Goal: Task Accomplishment & Management: Use online tool/utility

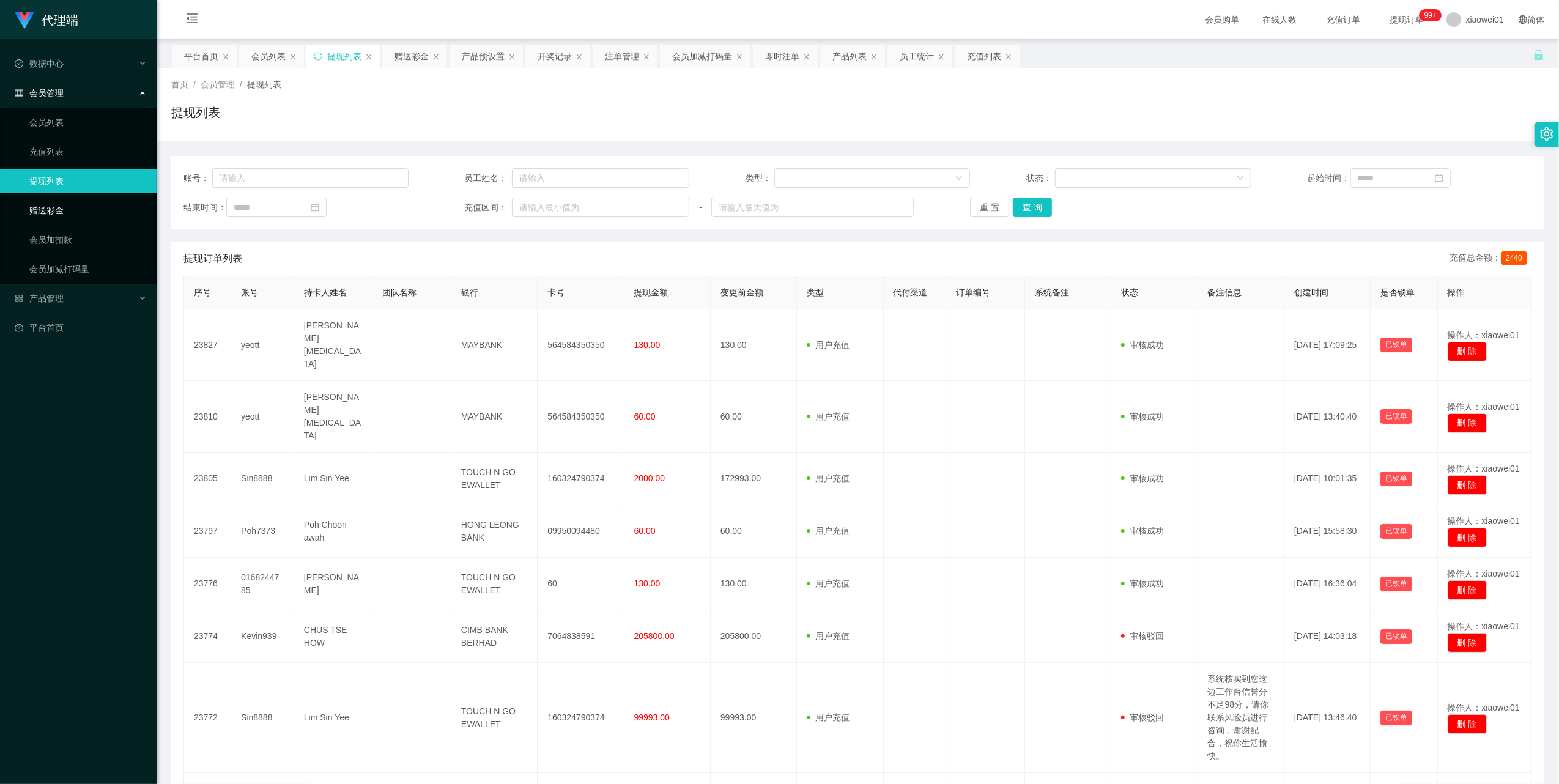
drag, startPoint x: 0, startPoint y: 0, endPoint x: 65, endPoint y: 201, distance: 211.2
click at [61, 207] on link "赠送彩金" at bounding box center [88, 211] width 117 height 25
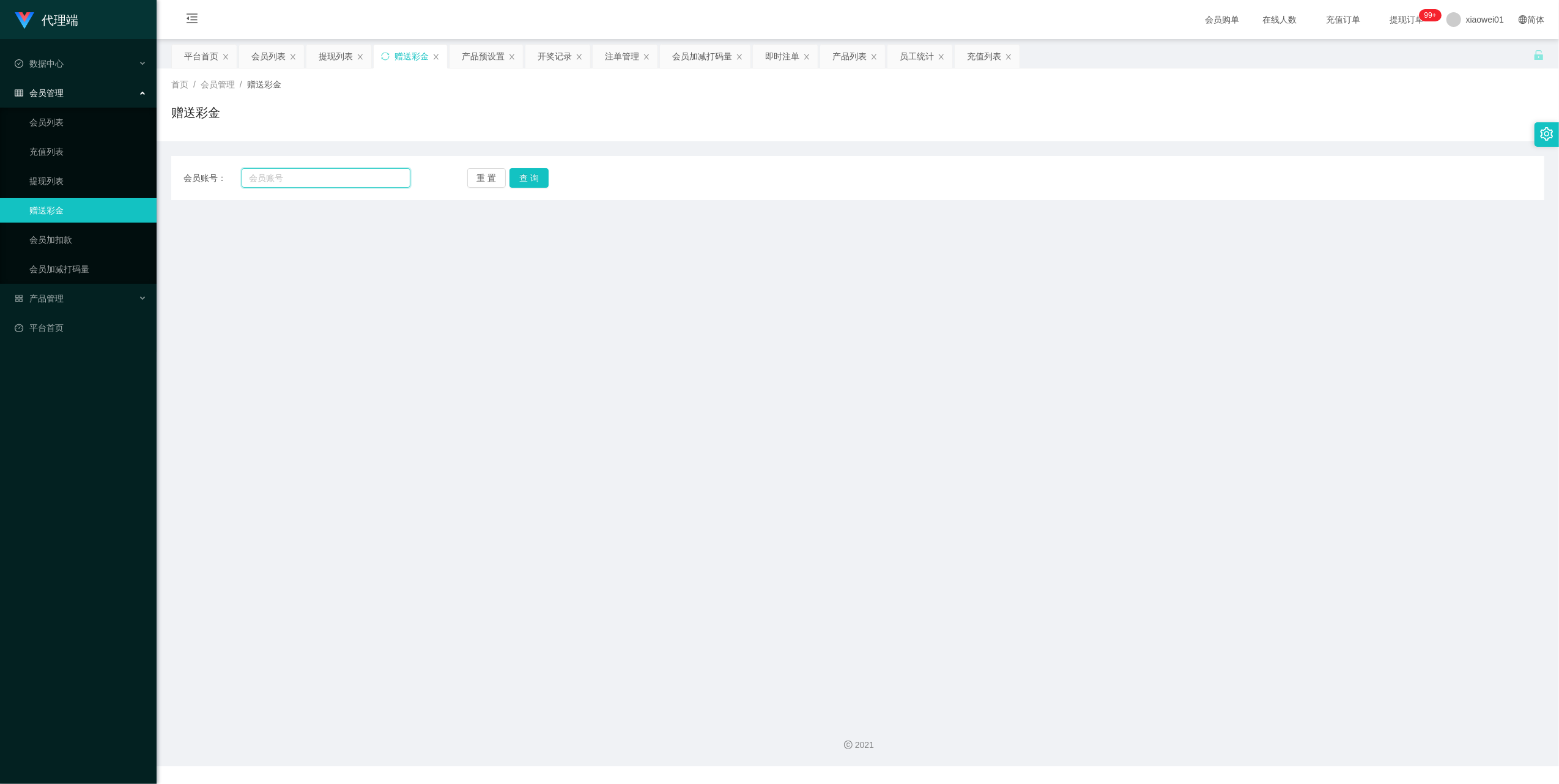
click at [336, 171] on input "text" at bounding box center [326, 177] width 169 height 19
click at [66, 173] on link "提现列表" at bounding box center [88, 181] width 117 height 25
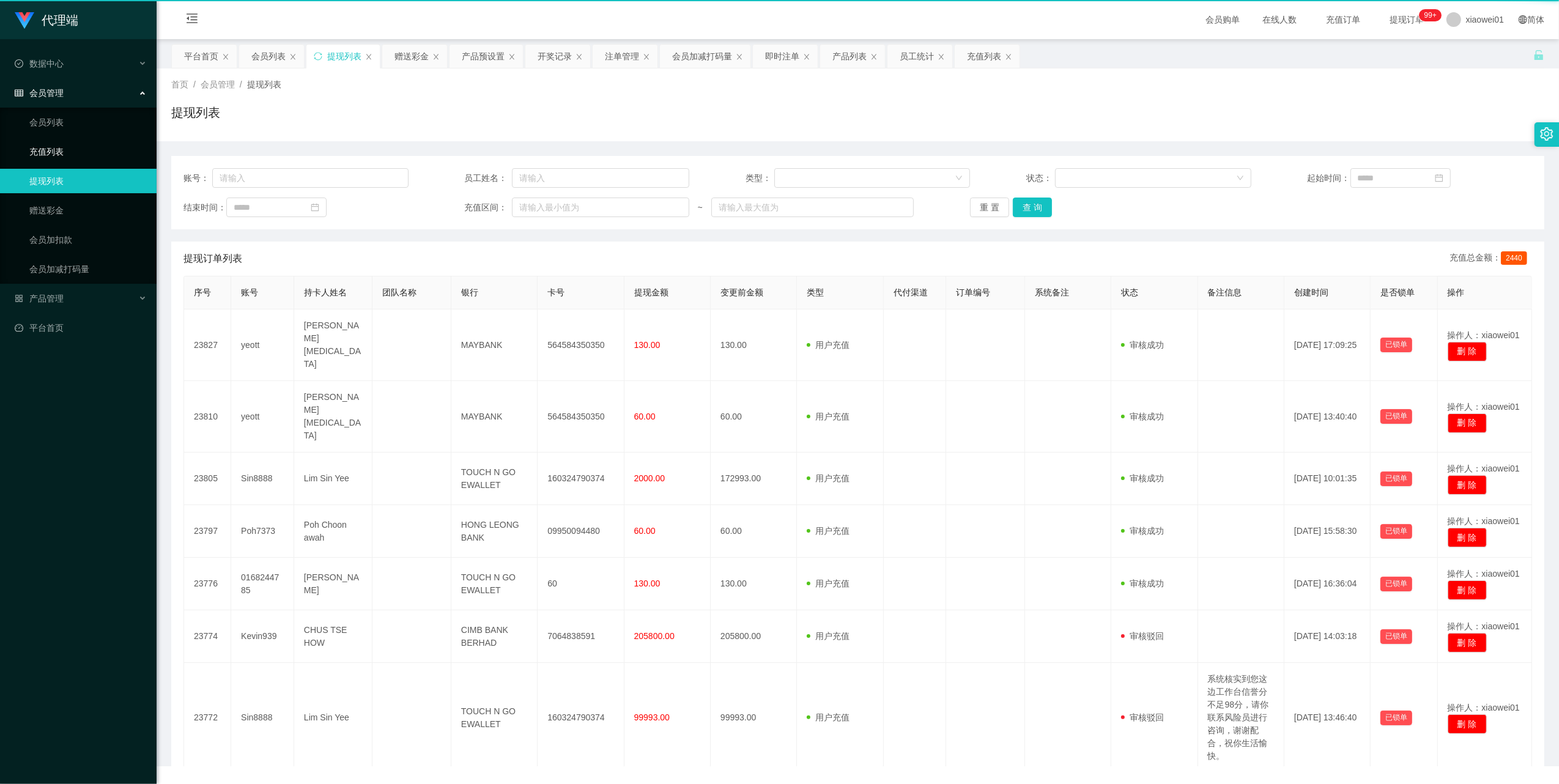
click at [59, 140] on link "充值列表" at bounding box center [88, 152] width 117 height 25
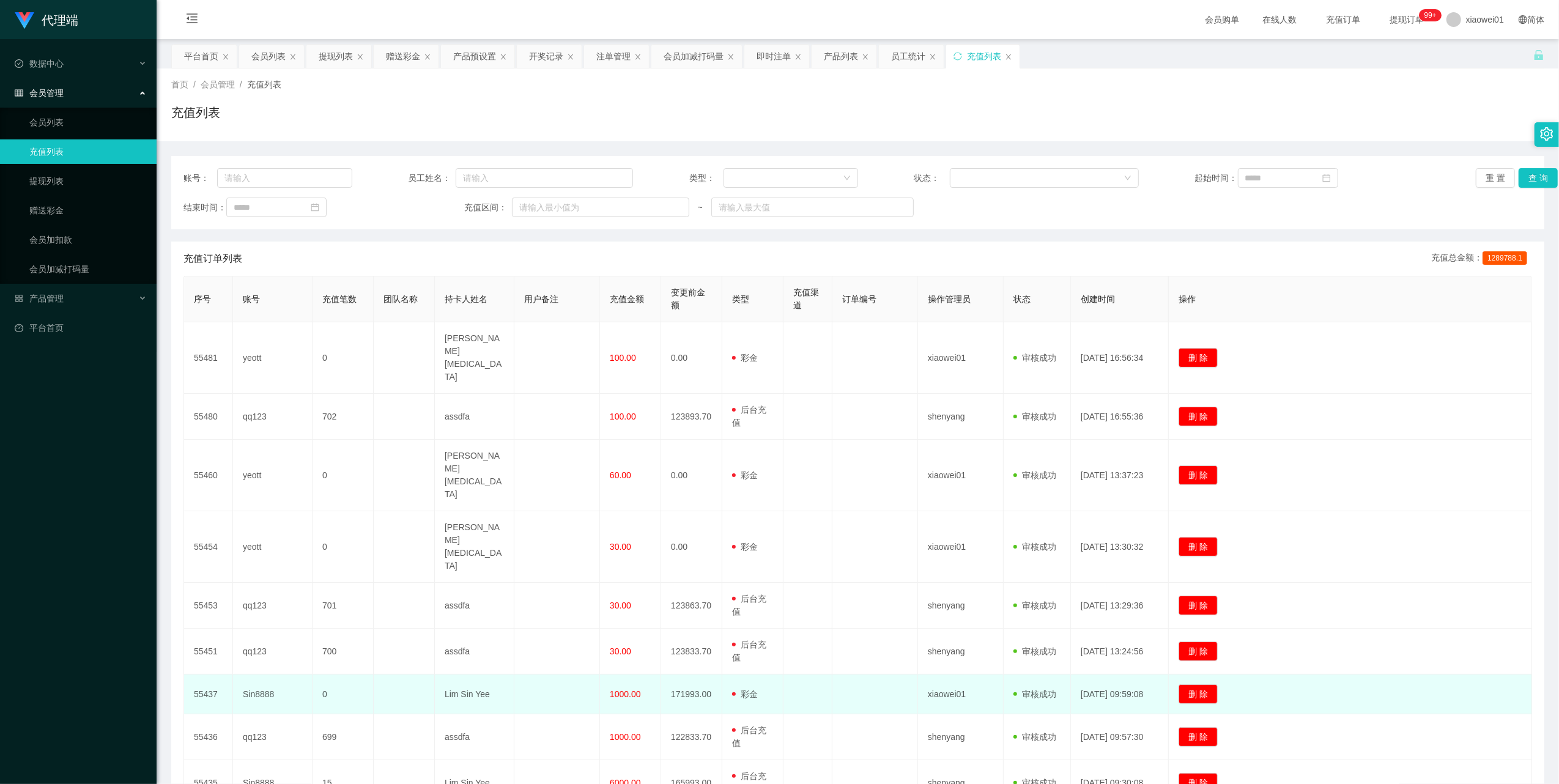
click at [255, 674] on td "Sin8888" at bounding box center [272, 694] width 79 height 40
copy td "Sin8888"
click at [241, 674] on td "Sin8888" at bounding box center [272, 694] width 79 height 40
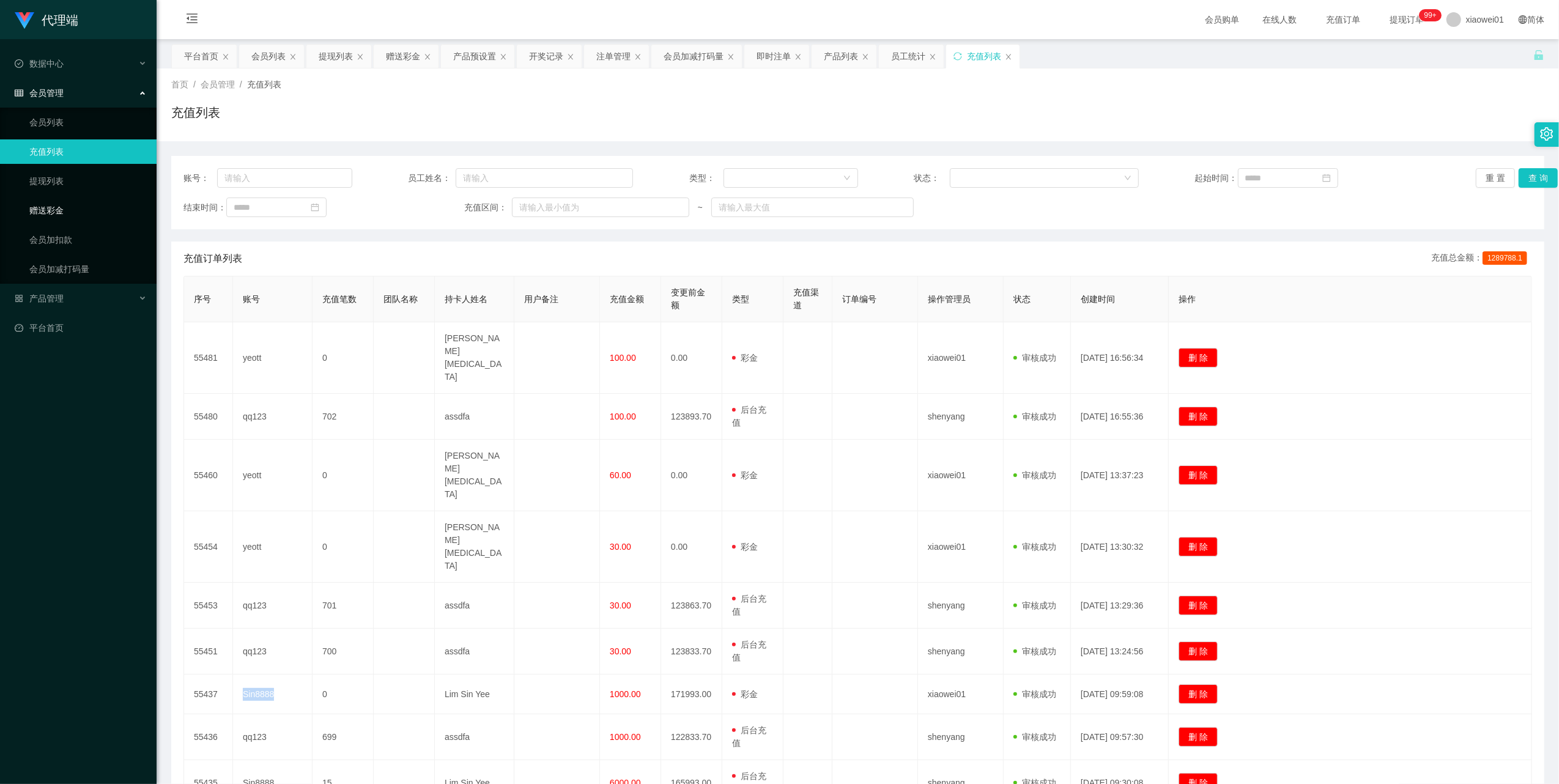
click at [48, 198] on link "赠送彩金" at bounding box center [88, 211] width 117 height 25
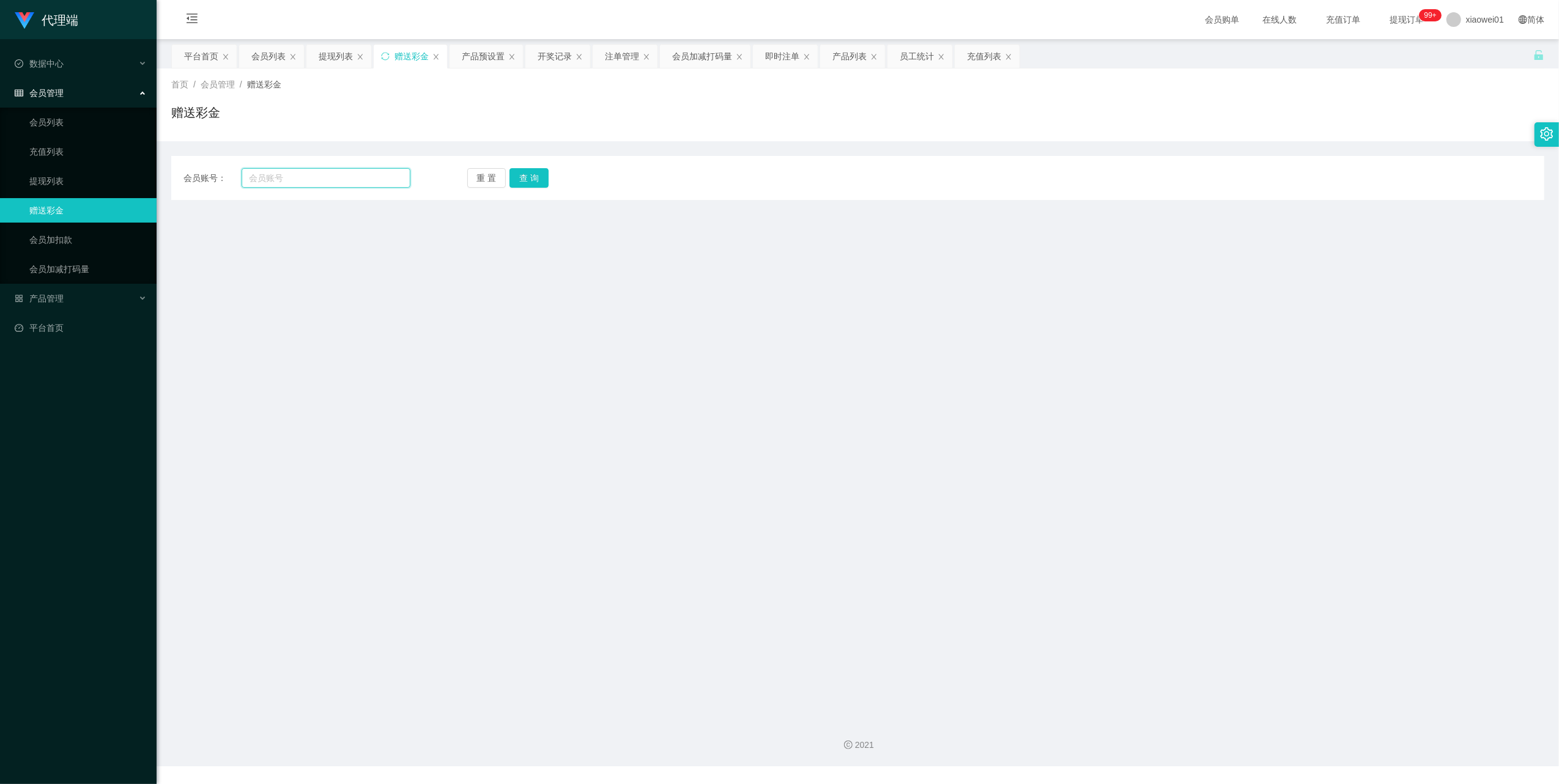
click at [351, 172] on input "text" at bounding box center [326, 177] width 169 height 19
paste input "Sin8888"
type input "Sin8888"
click at [524, 184] on button "查 询" at bounding box center [529, 177] width 39 height 19
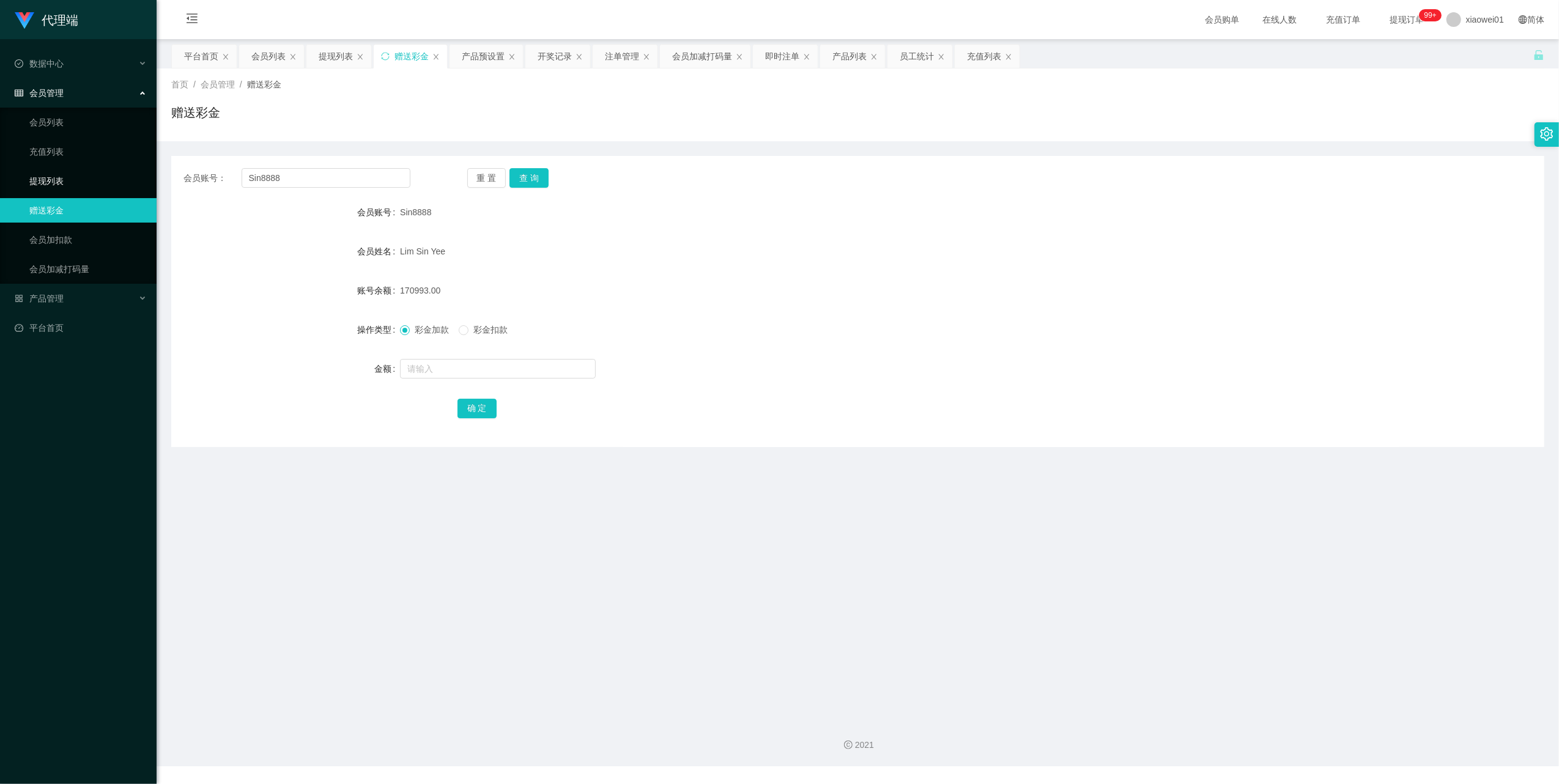
click at [37, 171] on link "提现列表" at bounding box center [88, 181] width 117 height 25
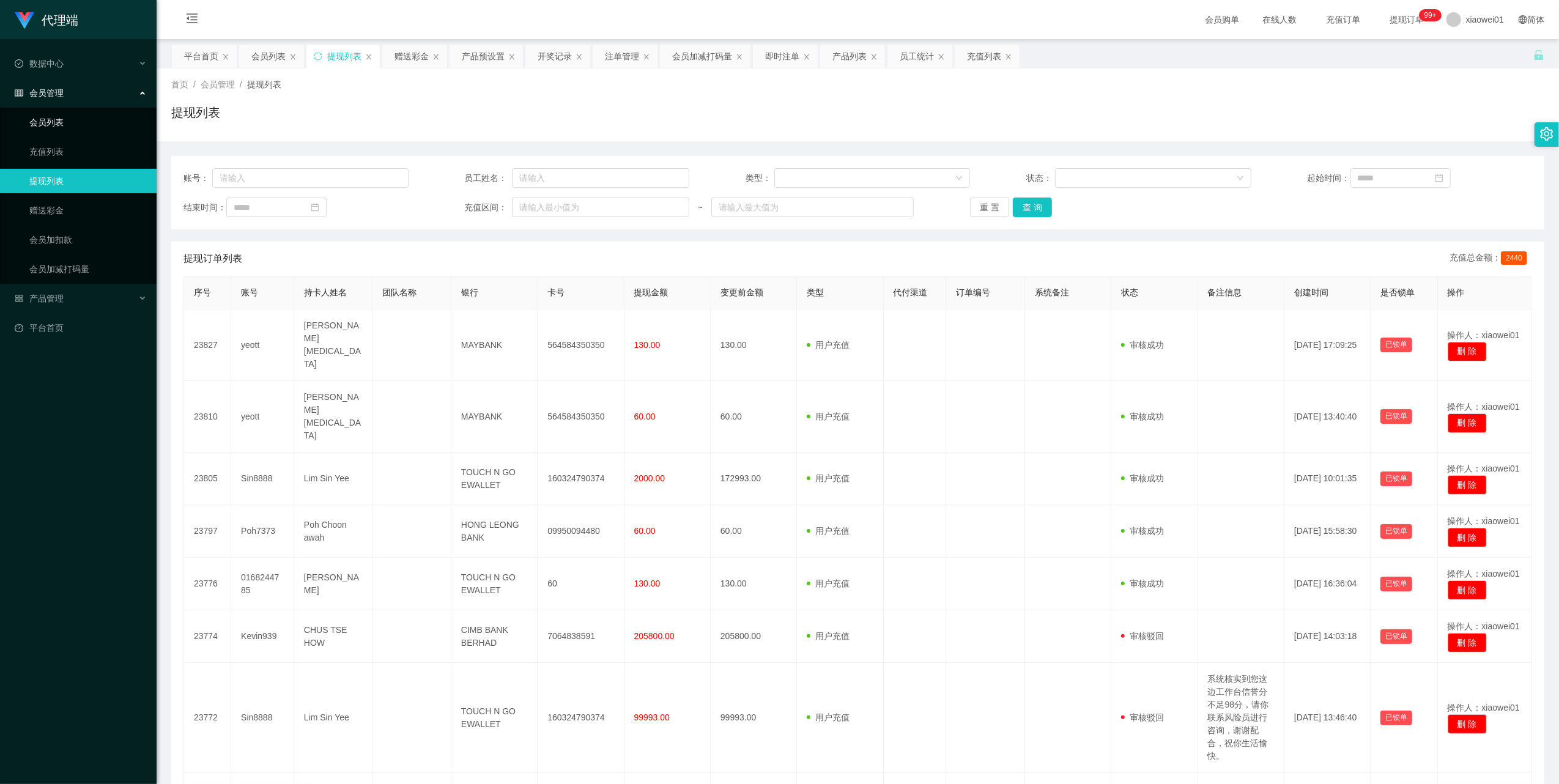
drag, startPoint x: 66, startPoint y: 130, endPoint x: 59, endPoint y: 104, distance: 26.9
click at [66, 130] on link "会员列表" at bounding box center [88, 123] width 117 height 25
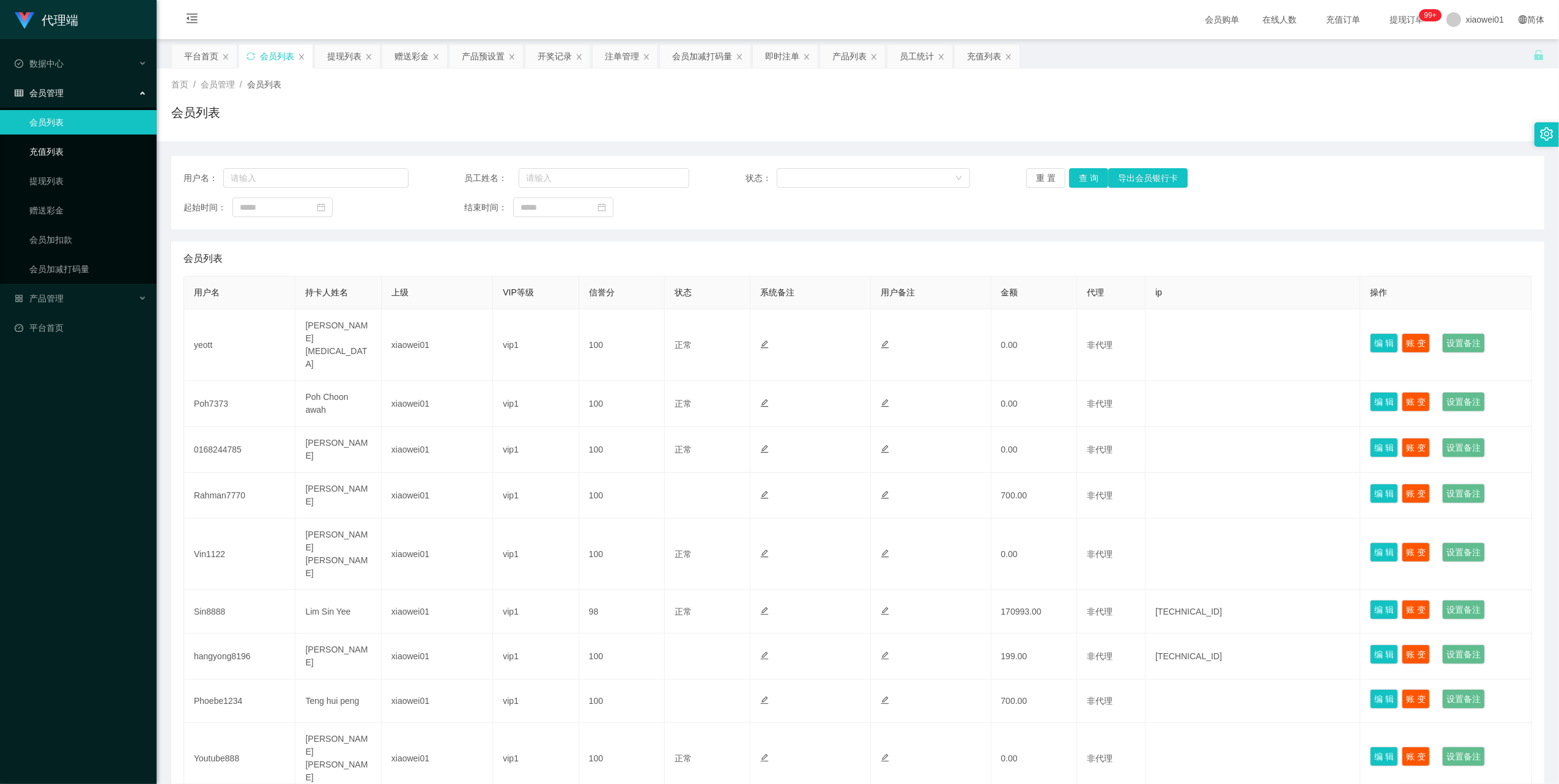
click at [47, 140] on link "充值列表" at bounding box center [88, 152] width 117 height 25
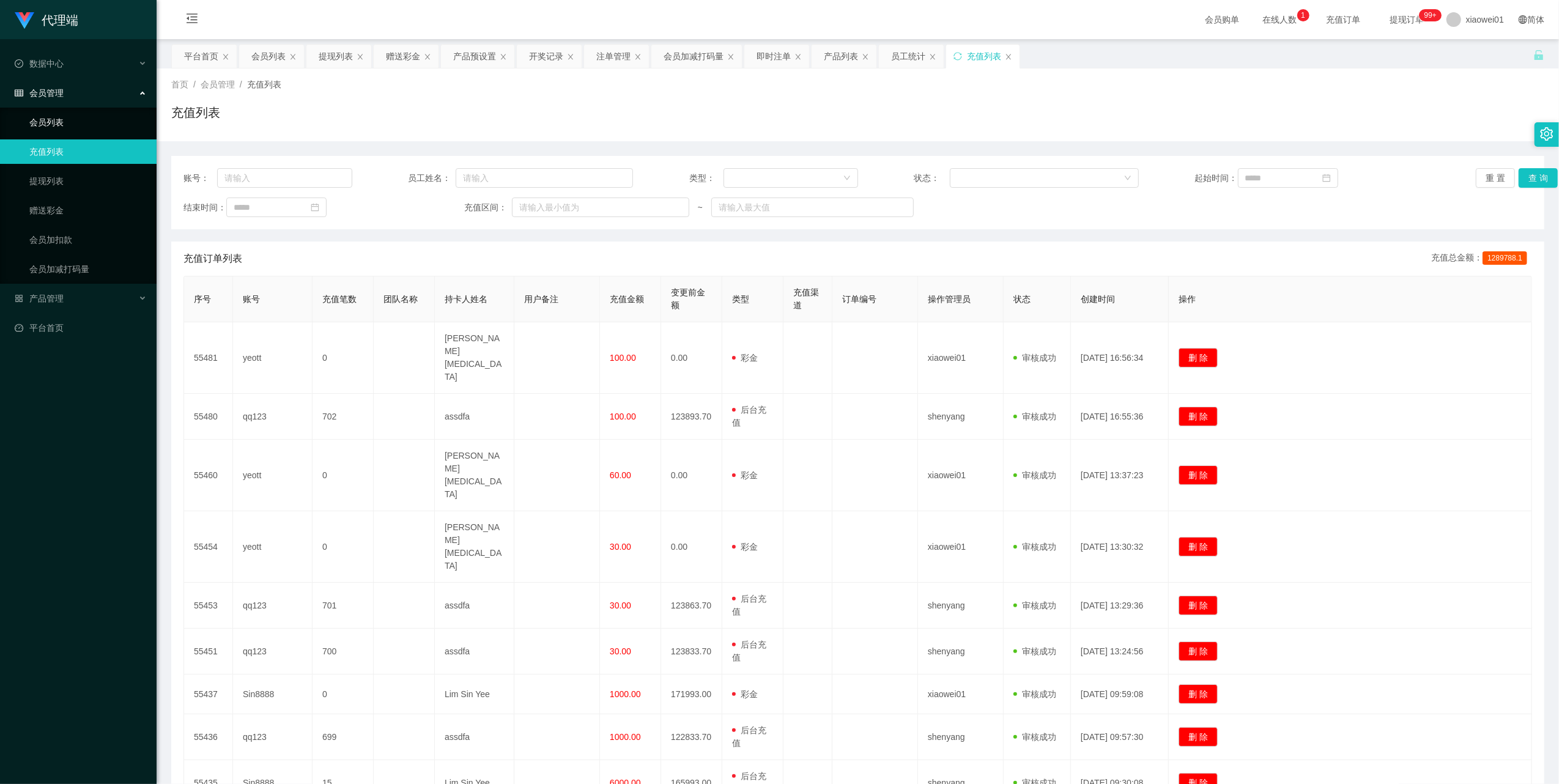
click at [66, 126] on link "会员列表" at bounding box center [88, 123] width 117 height 25
